Goal: Navigation & Orientation: Find specific page/section

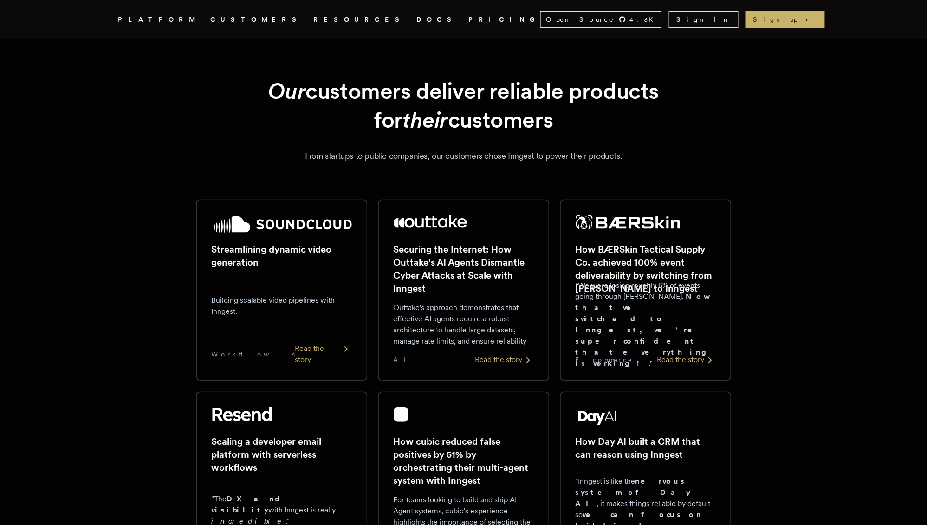
click at [417, 20] on link "DOCS" at bounding box center [437, 20] width 41 height 12
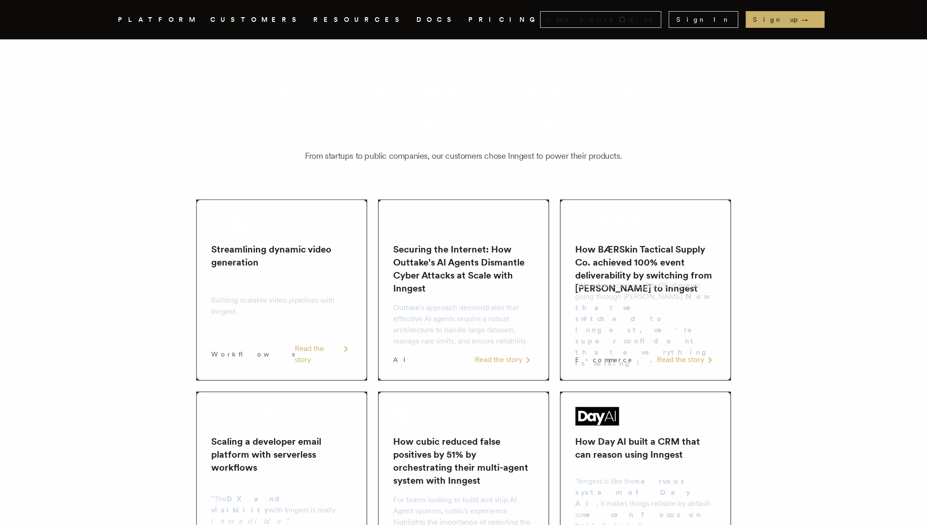
click at [107, 17] on icon ".cls-1 { fill: #FAFAF9; }" at bounding box center [107, 19] width 0 height 11
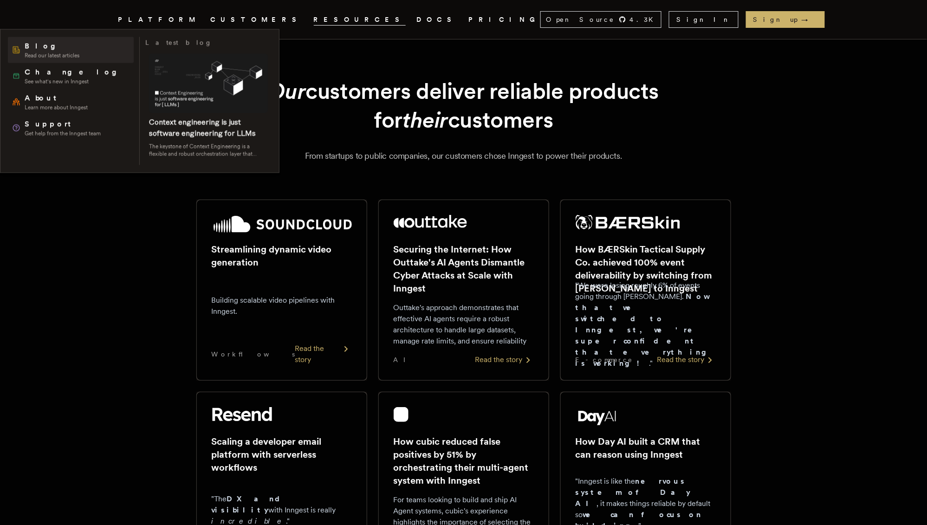
click at [66, 41] on span "Blog" at bounding box center [52, 46] width 55 height 11
